Goal: Information Seeking & Learning: Learn about a topic

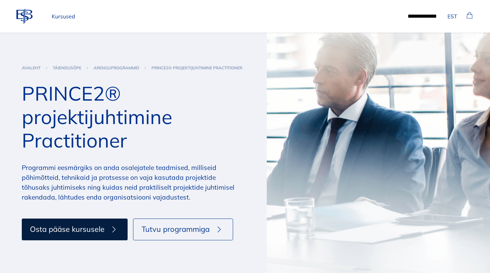
click at [61, 16] on p "Kursused" at bounding box center [63, 17] width 29 height 14
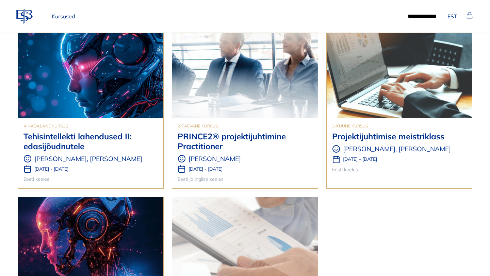
click at [258, 86] on img at bounding box center [244, 75] width 145 height 85
